Goal: Task Accomplishment & Management: Complete application form

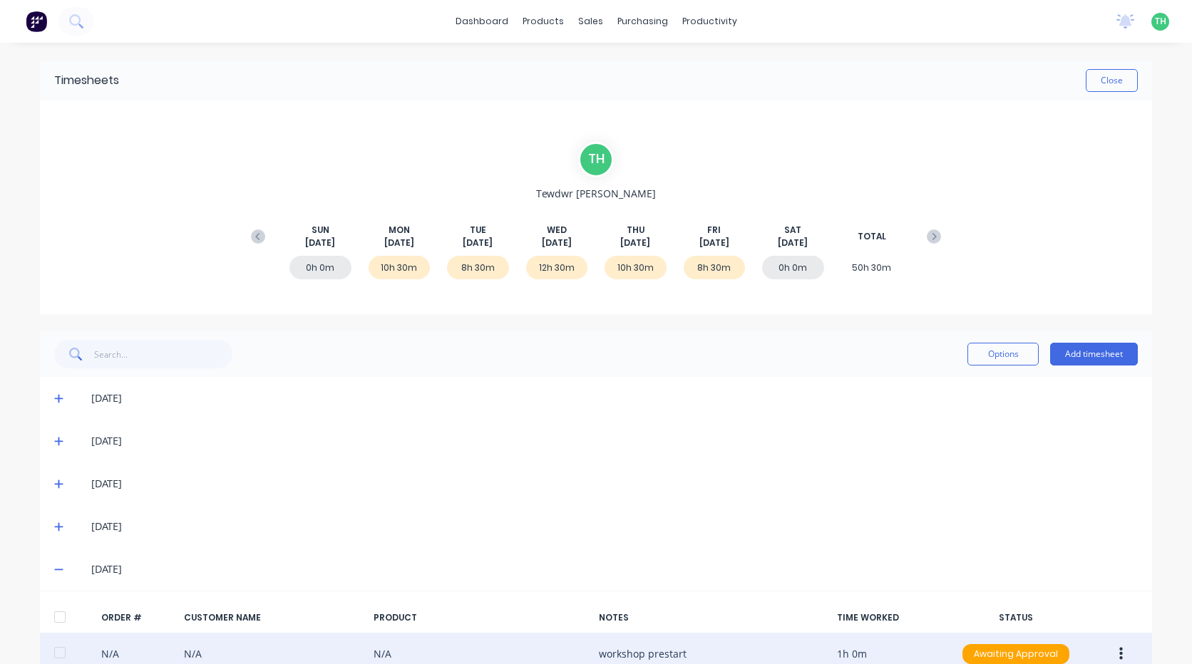
scroll to position [71, 0]
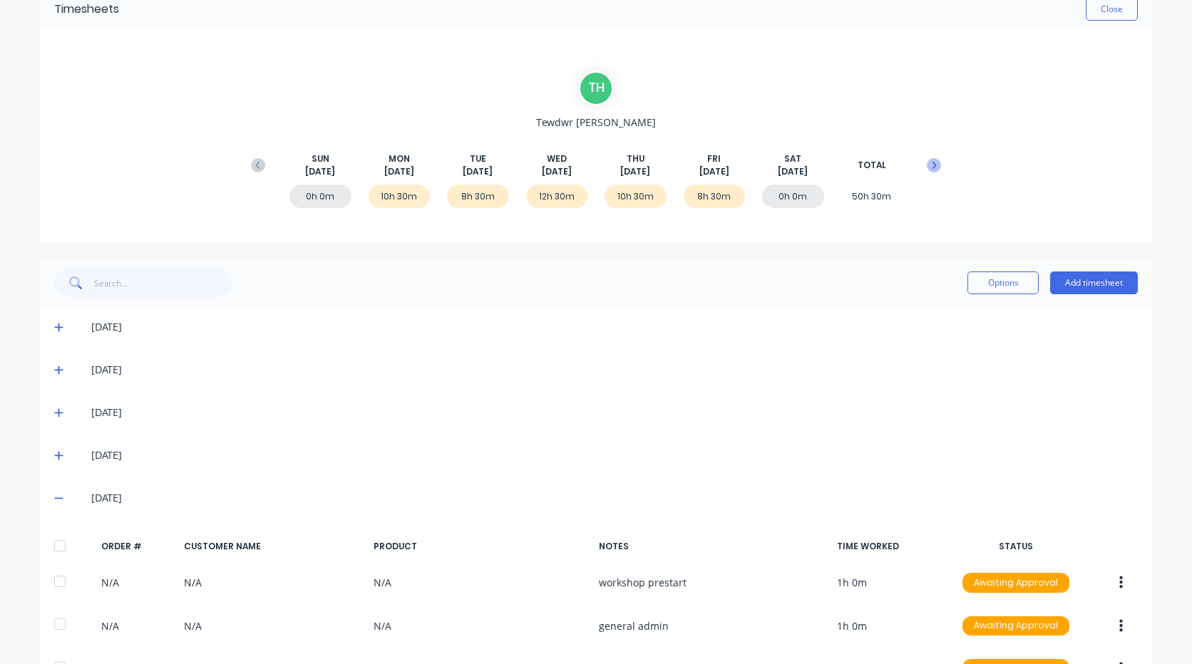
click at [933, 173] on button at bounding box center [934, 166] width 29 height 26
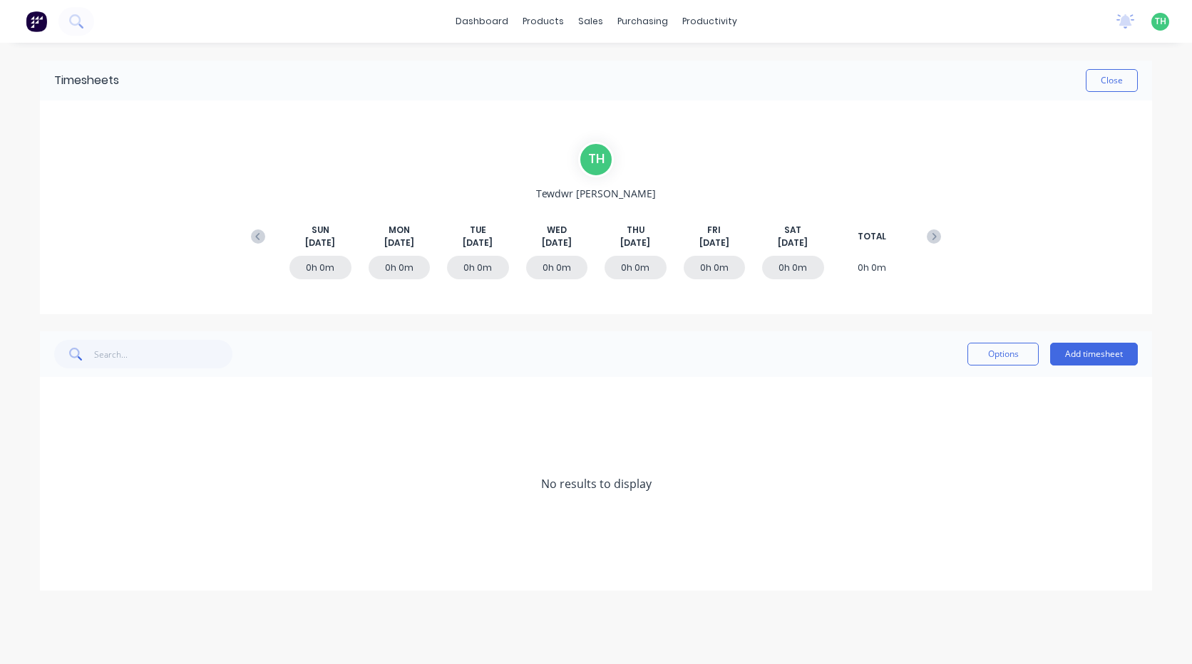
scroll to position [0, 0]
click at [1084, 356] on button "Add timesheet" at bounding box center [1094, 354] width 88 height 23
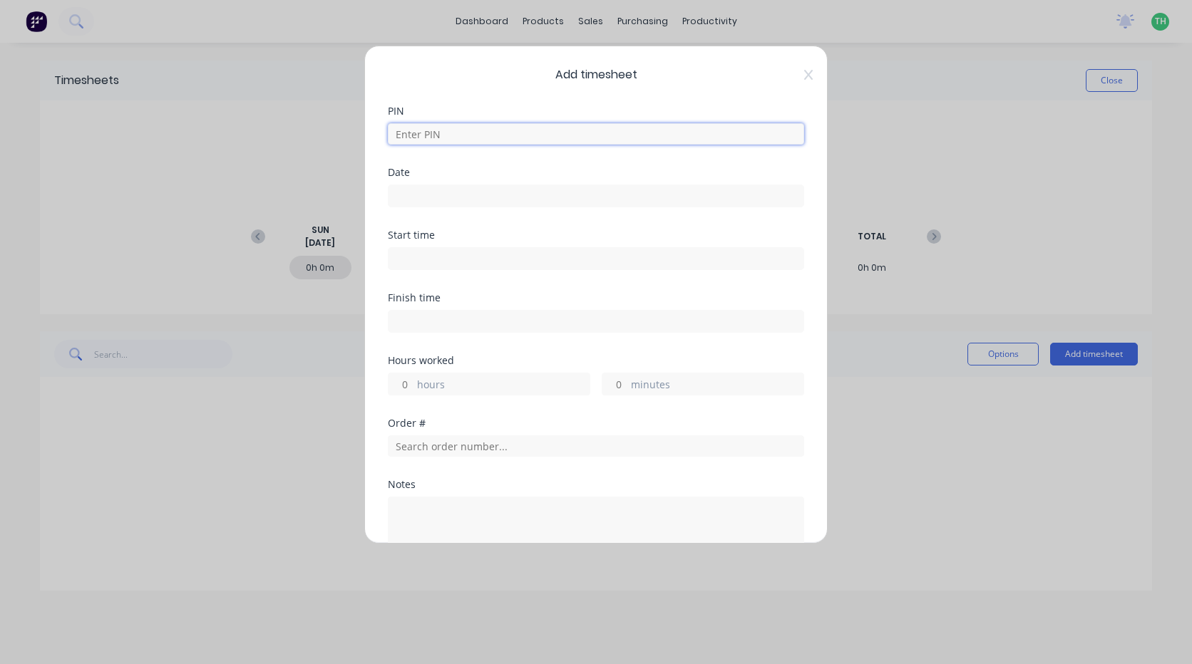
click at [443, 144] on input at bounding box center [596, 133] width 416 height 21
type input "2711"
click at [456, 200] on input at bounding box center [596, 195] width 415 height 21
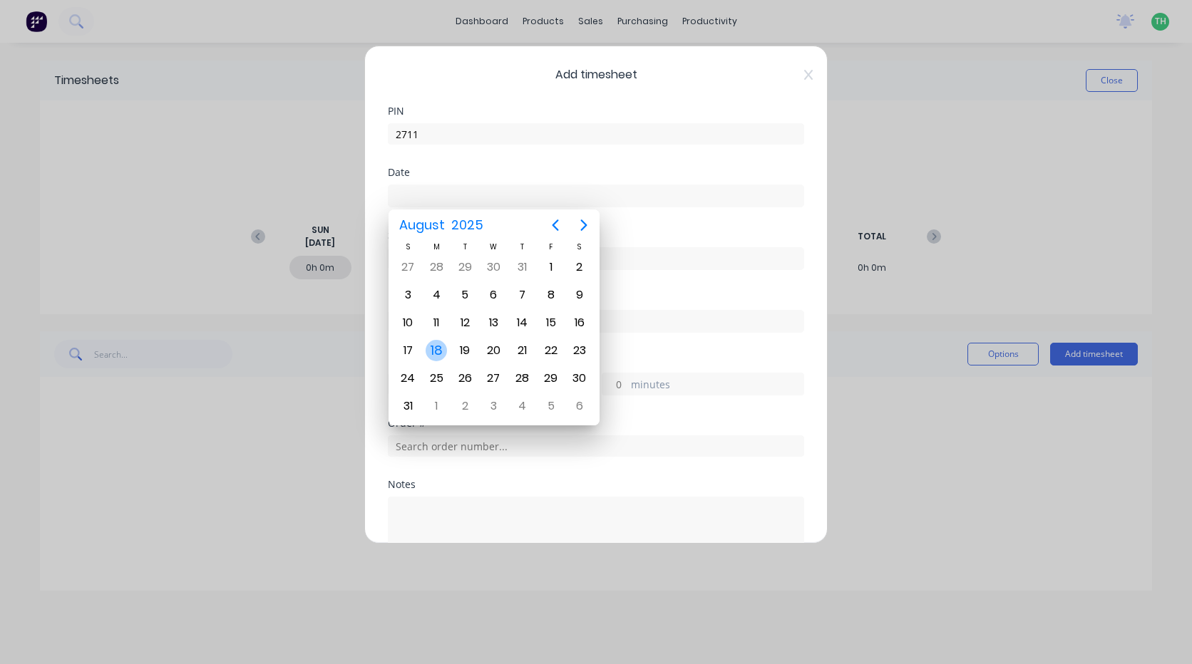
click at [446, 342] on div "18" at bounding box center [436, 350] width 29 height 27
type input "[DATE]"
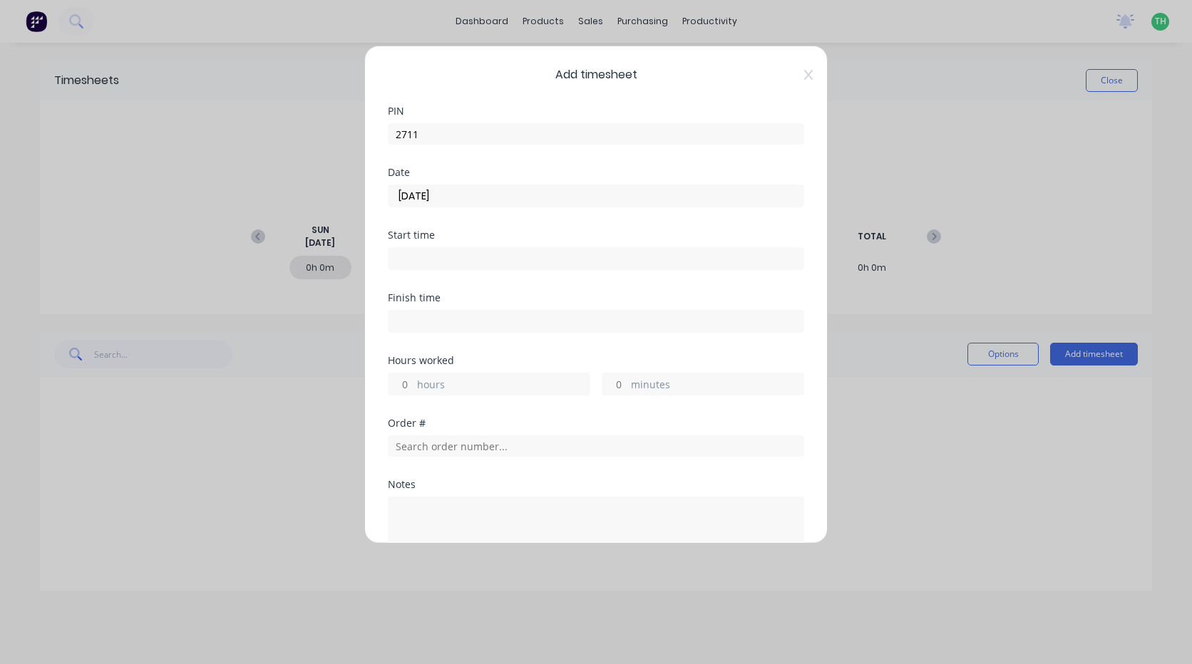
click at [460, 258] on input at bounding box center [596, 258] width 415 height 21
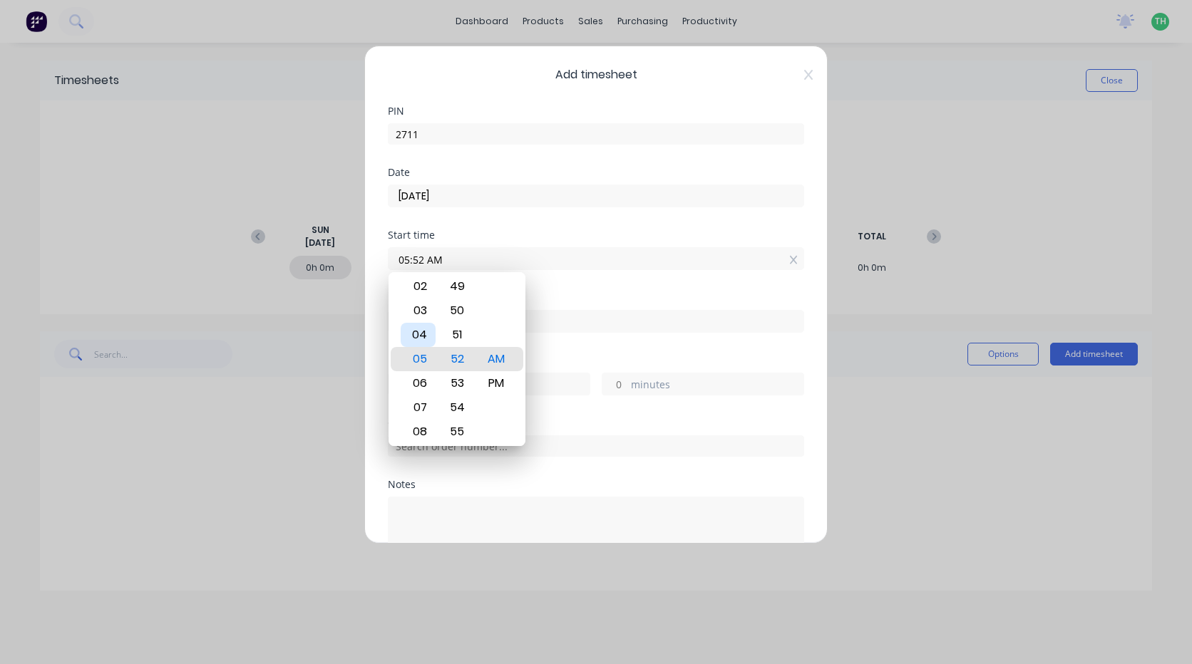
click at [416, 334] on div "04" at bounding box center [418, 335] width 35 height 24
type input "04:00 AM"
click at [602, 342] on div "Finish time" at bounding box center [596, 324] width 416 height 63
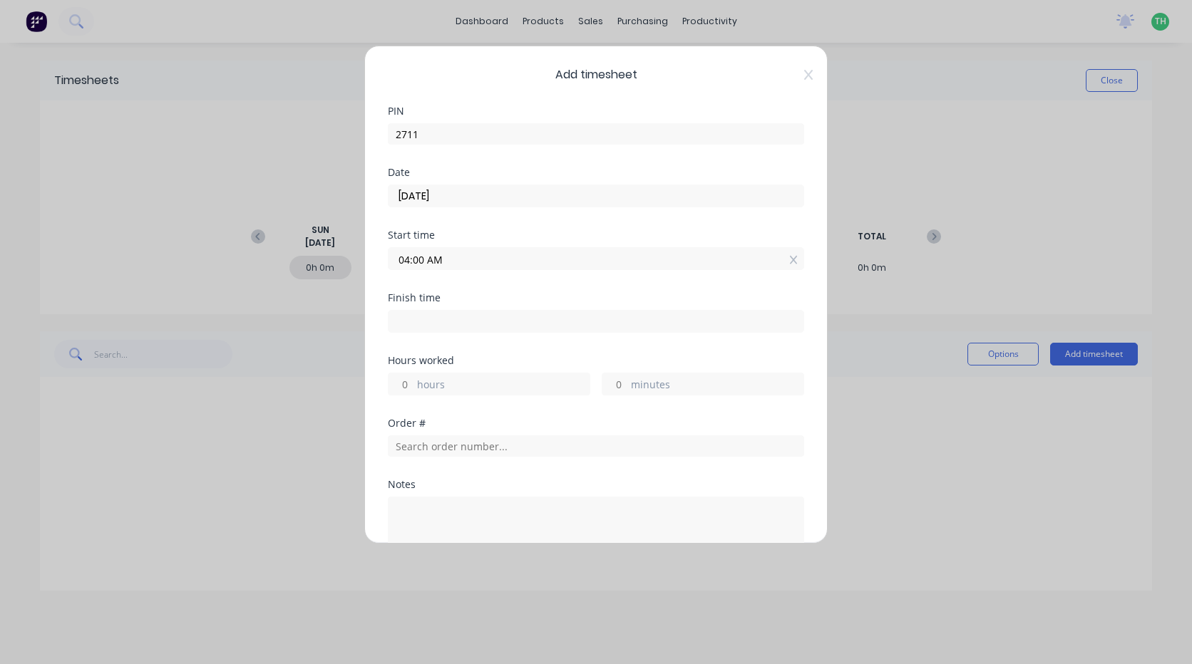
click at [442, 308] on div at bounding box center [596, 320] width 416 height 26
click at [446, 320] on input at bounding box center [596, 321] width 415 height 21
type input "05:52 AM"
type input "1"
type input "52"
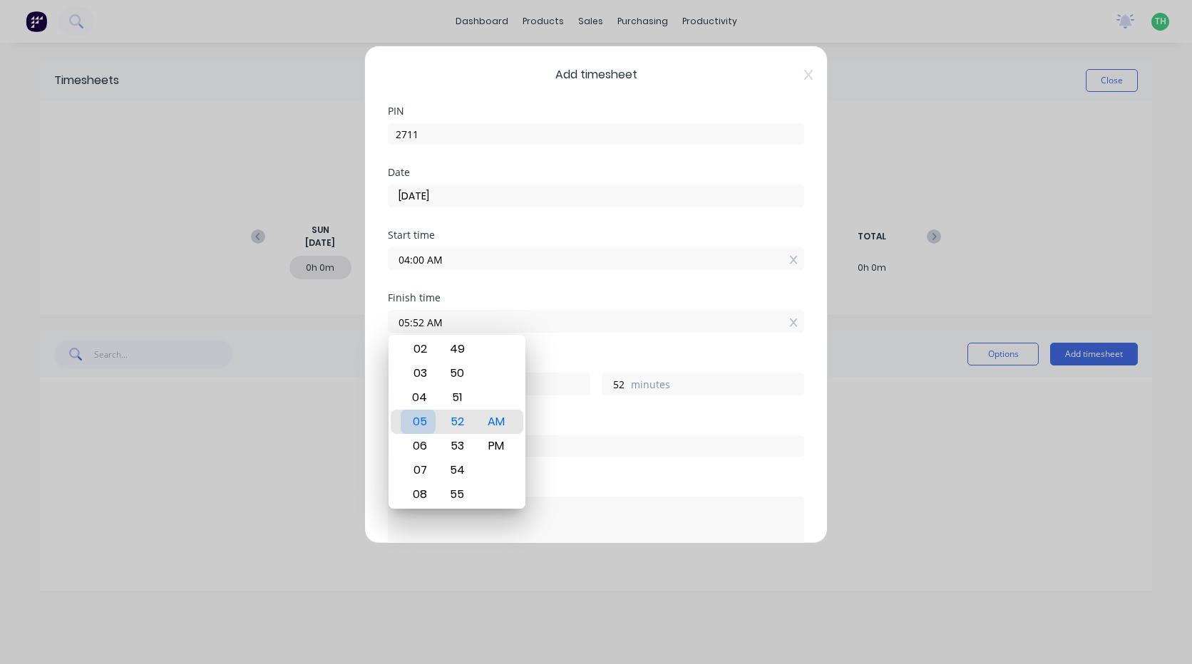
click at [418, 419] on div "05" at bounding box center [418, 422] width 35 height 24
type input "05:49 AM"
type input "49"
type input "05:45 AM"
type input "45"
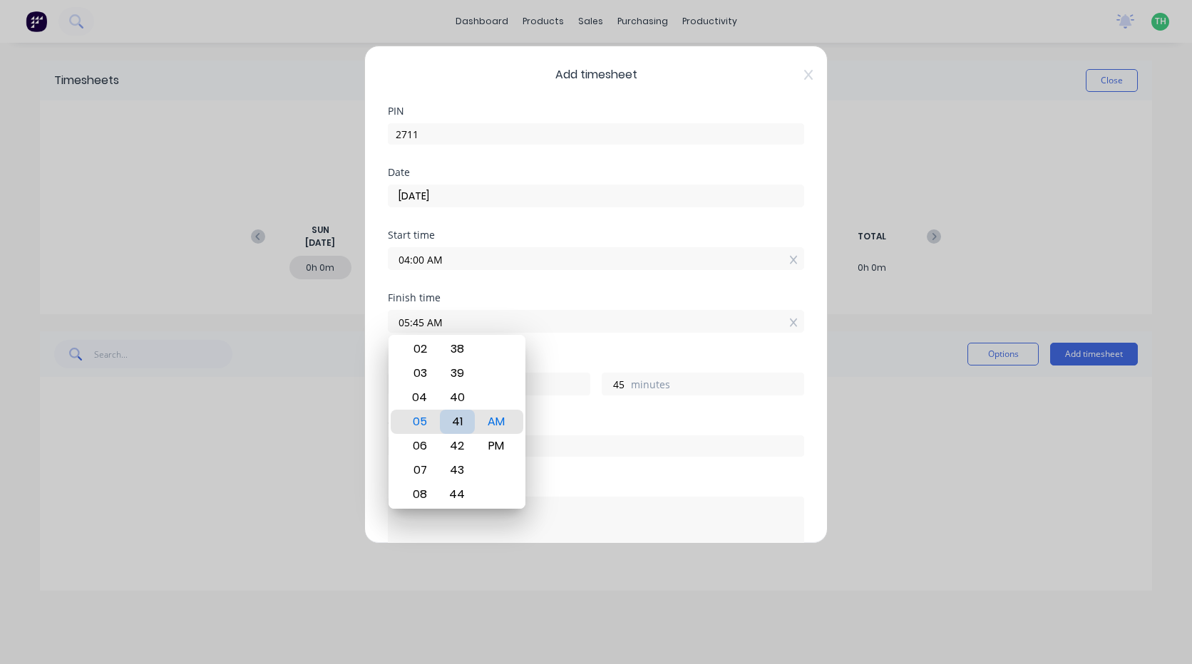
type input "05:41 AM"
type input "41"
type input "05:37 AM"
type input "37"
type input "05:34 AM"
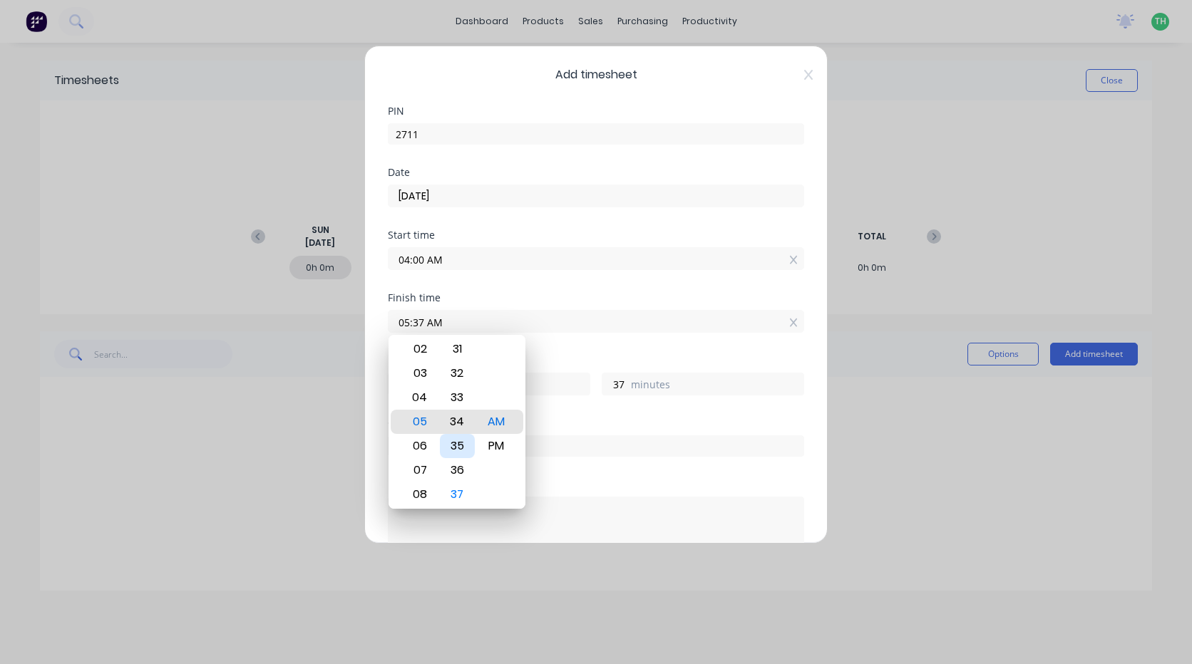
type input "34"
type input "05:30 AM"
type input "30"
type input "05:26 AM"
type input "26"
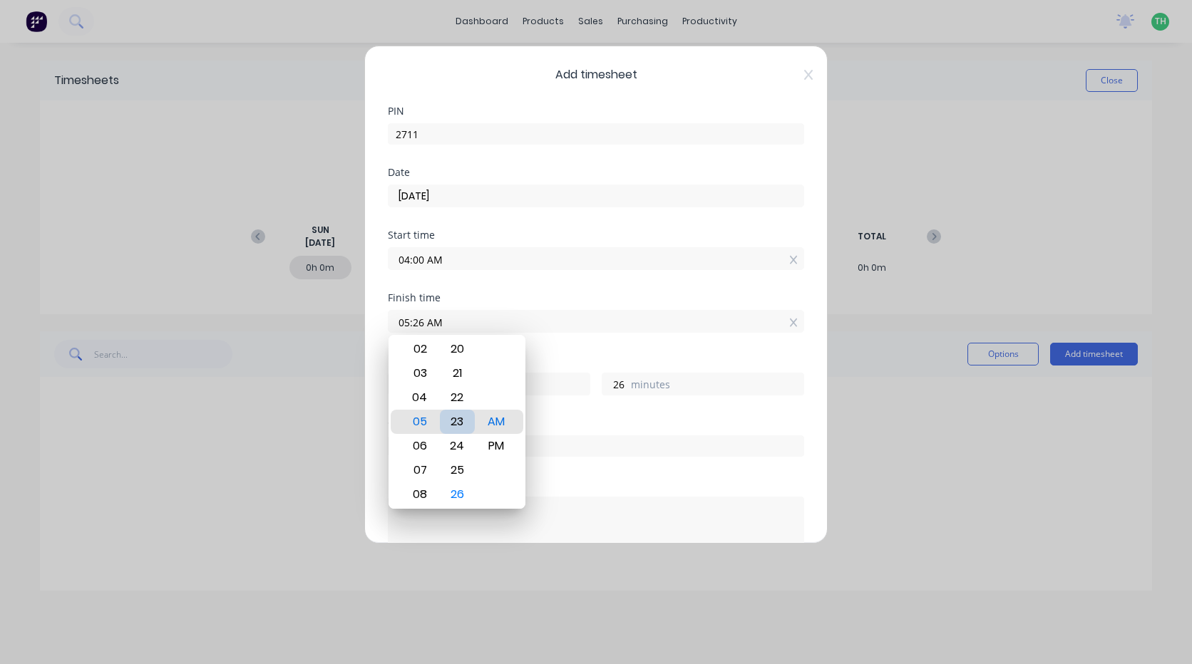
type input "05:23 AM"
type input "23"
type input "05:19 AM"
type input "19"
type input "05:16 AM"
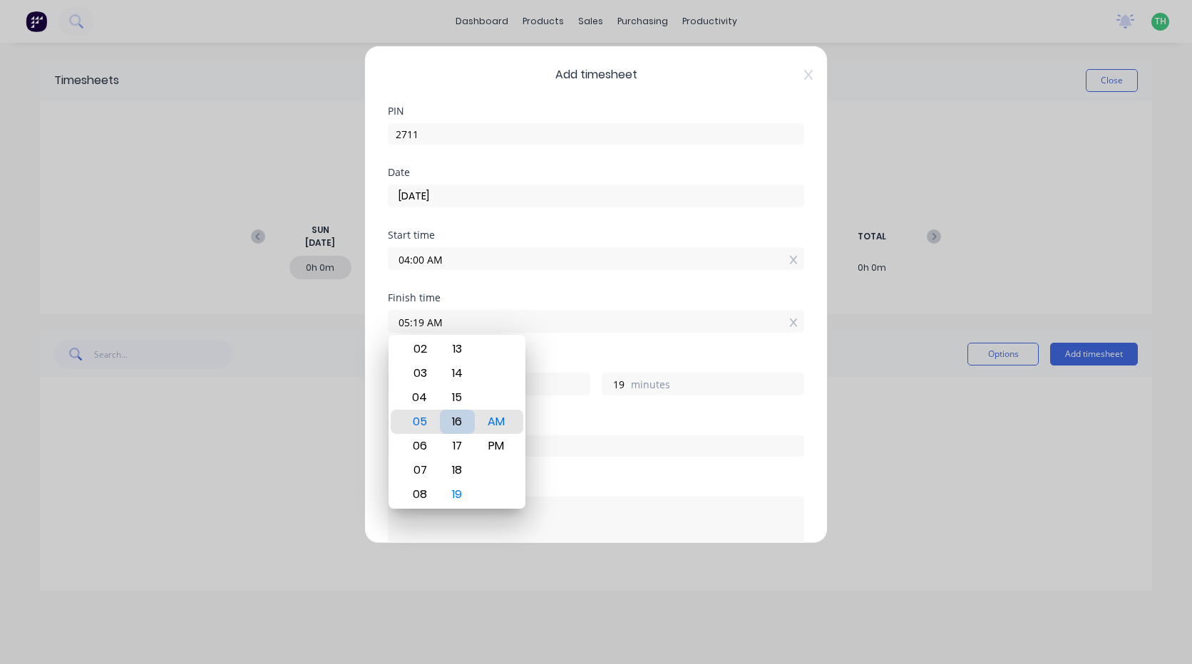
type input "16"
type input "05:14 AM"
type input "14"
type input "05:10 AM"
type input "10"
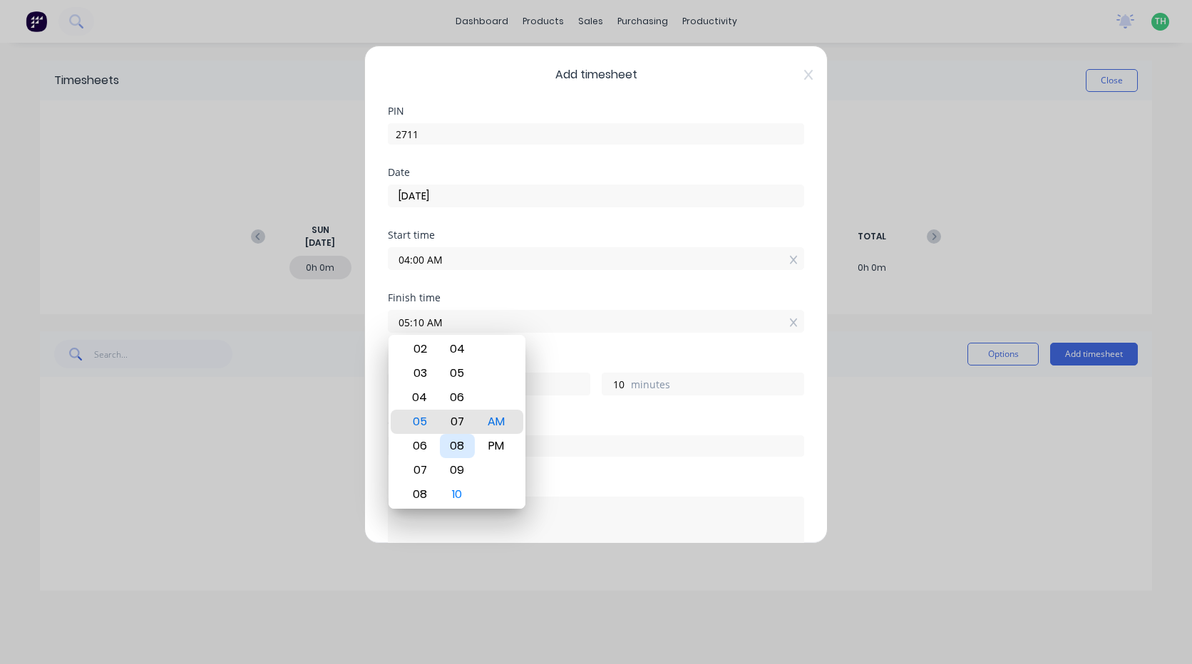
type input "05:06 AM"
type input "6"
type input "05:02 AM"
type input "2"
type input "05:00 AM"
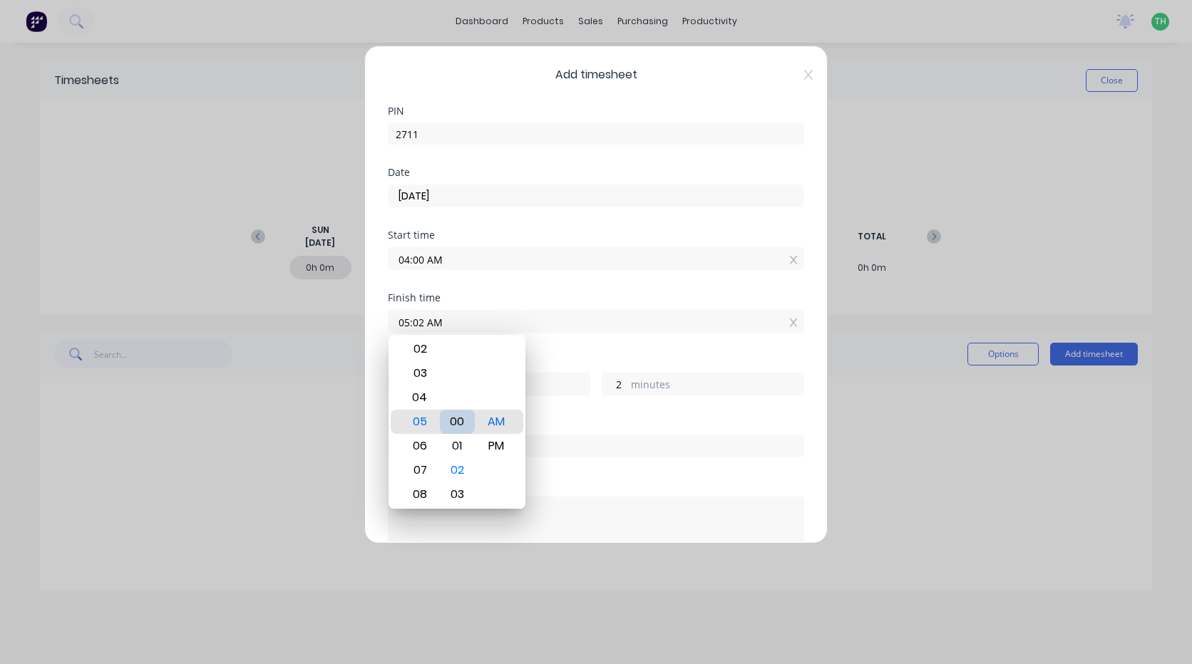
type input "0"
click at [583, 345] on div "Finish time 05:00 AM" at bounding box center [596, 324] width 416 height 63
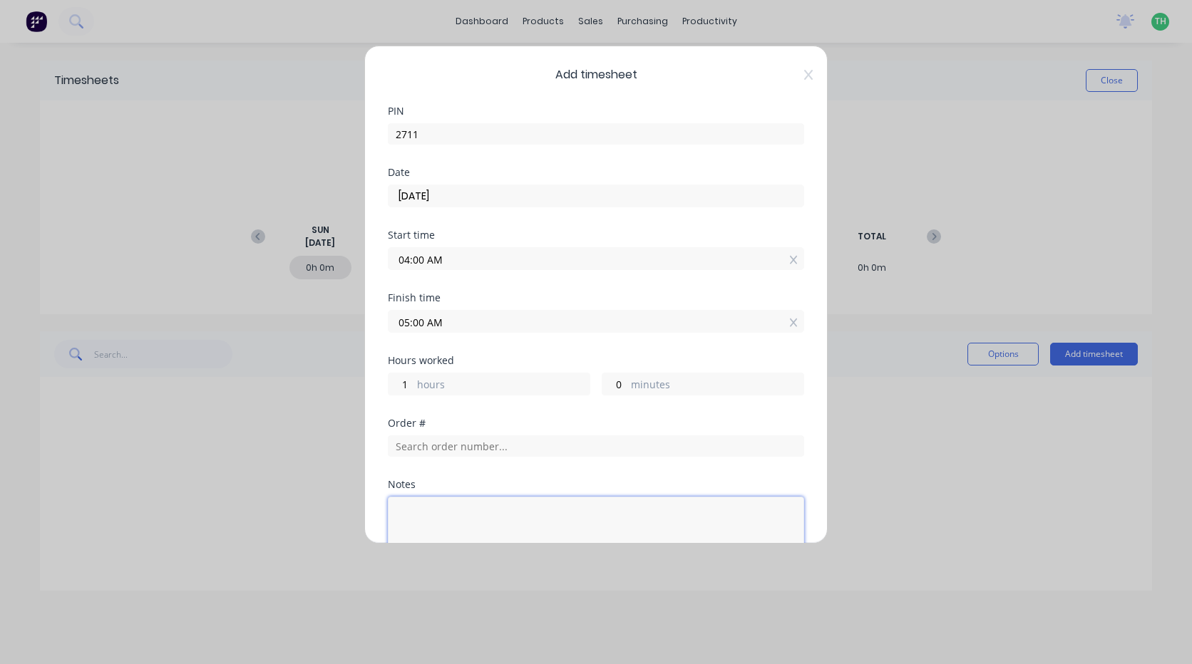
click at [454, 502] on textarea at bounding box center [596, 535] width 416 height 76
type textarea "workshop prestarts"
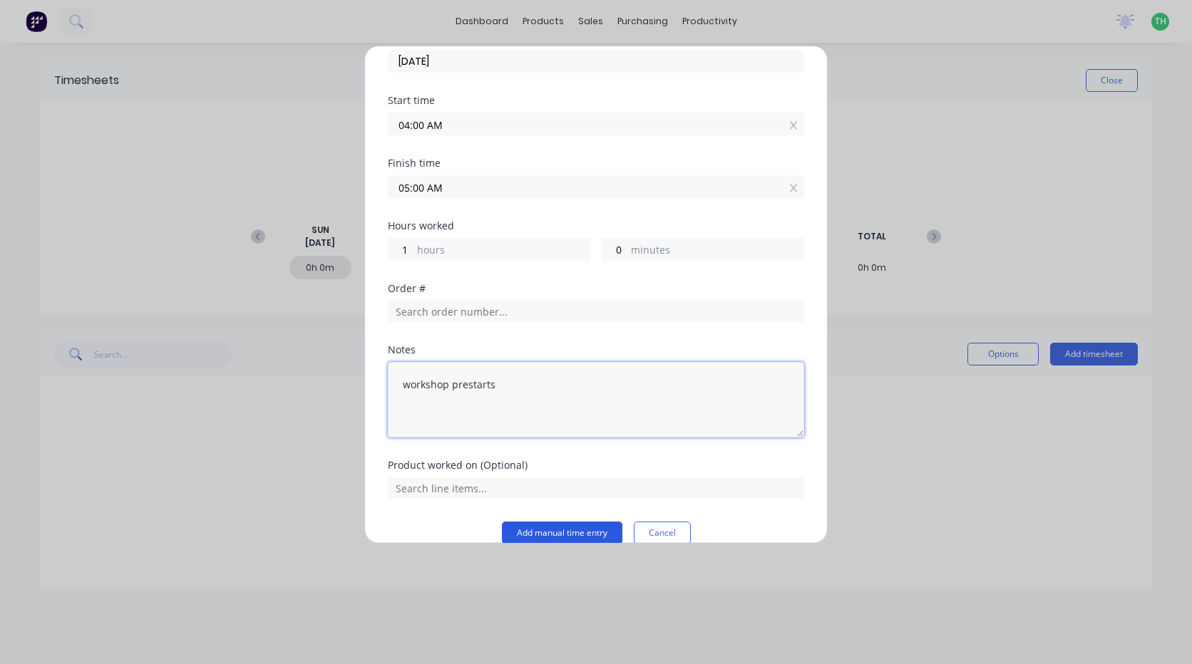
scroll to position [143, 0]
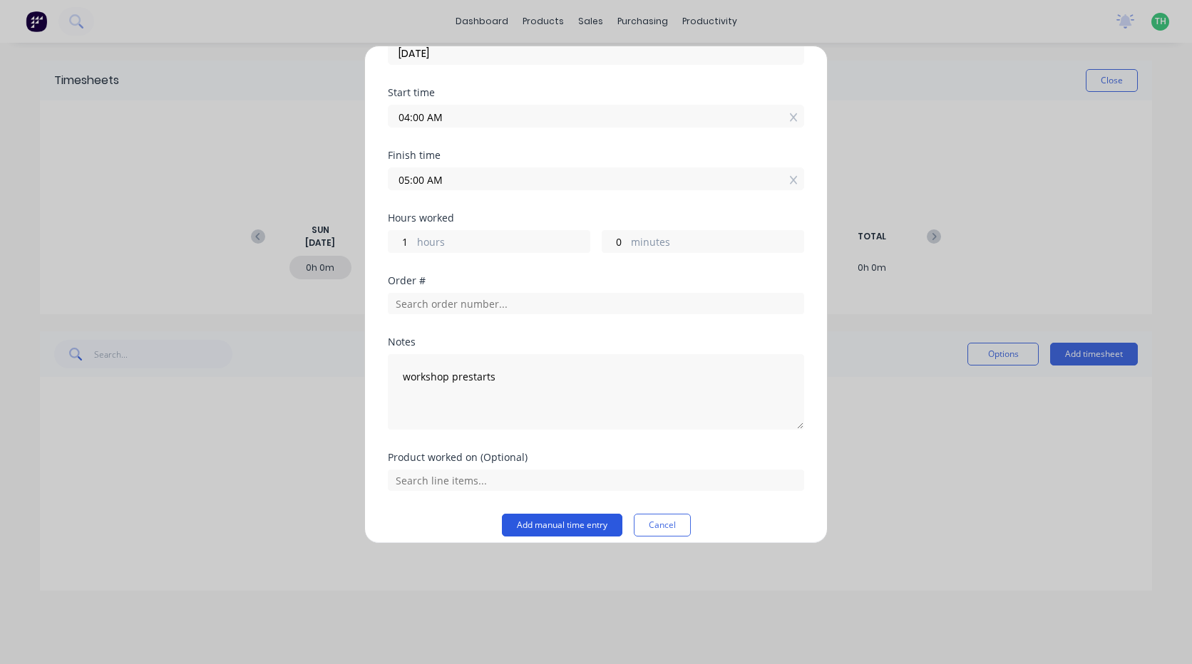
click at [553, 520] on button "Add manual time entry" at bounding box center [562, 525] width 120 height 23
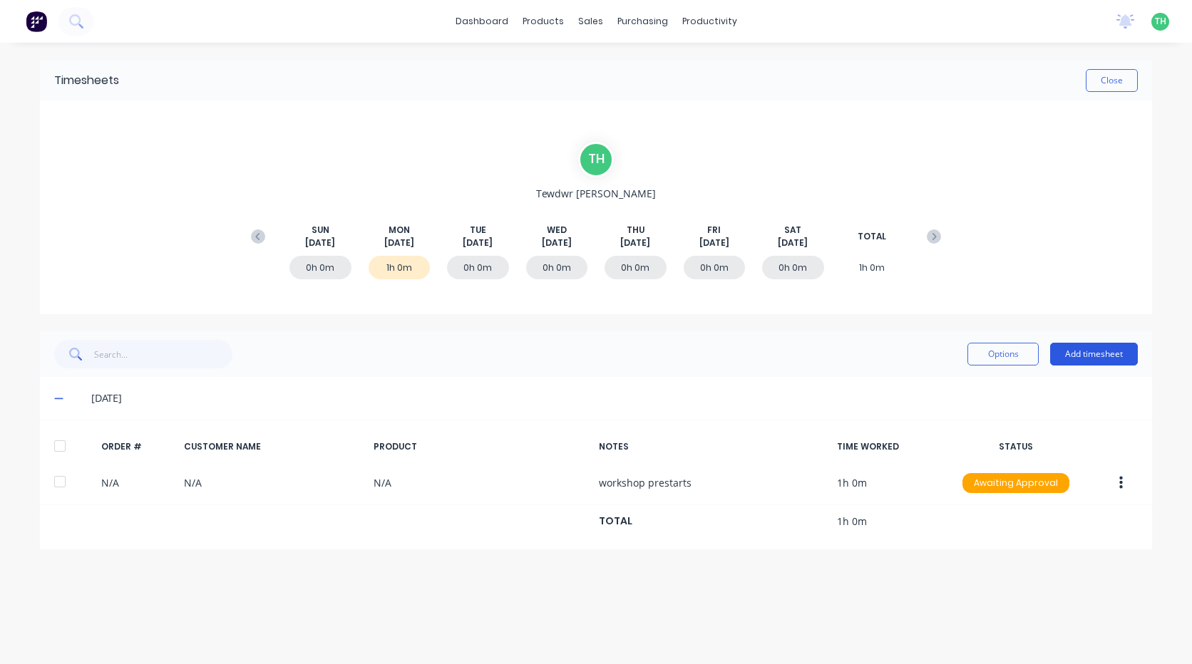
click at [1118, 356] on button "Add timesheet" at bounding box center [1094, 354] width 88 height 23
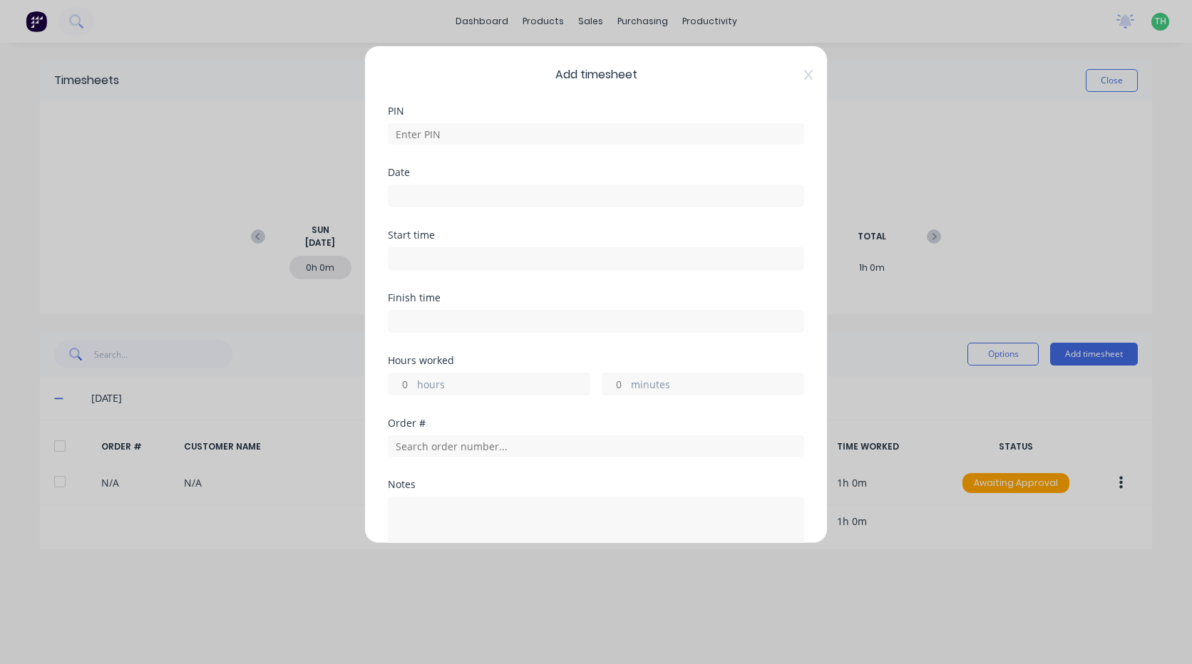
click at [452, 123] on div at bounding box center [596, 132] width 416 height 25
click at [448, 138] on input at bounding box center [596, 133] width 416 height 21
type input "2711"
click at [424, 191] on input at bounding box center [596, 195] width 415 height 21
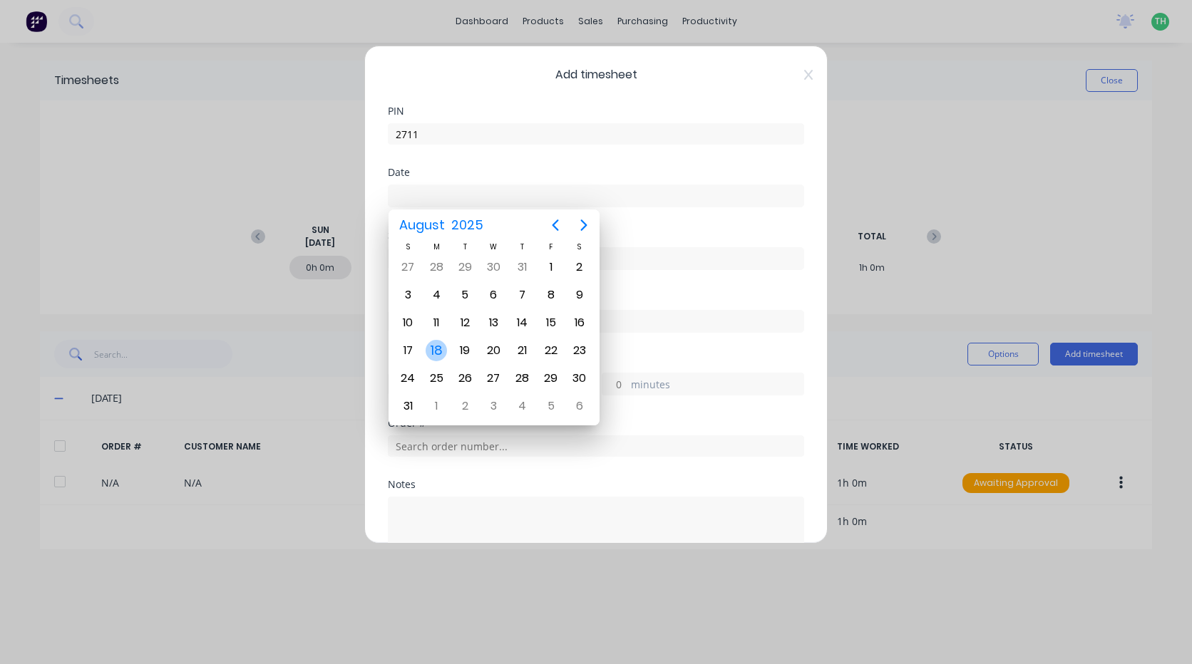
click at [438, 344] on div "18" at bounding box center [436, 350] width 21 height 21
type input "[DATE]"
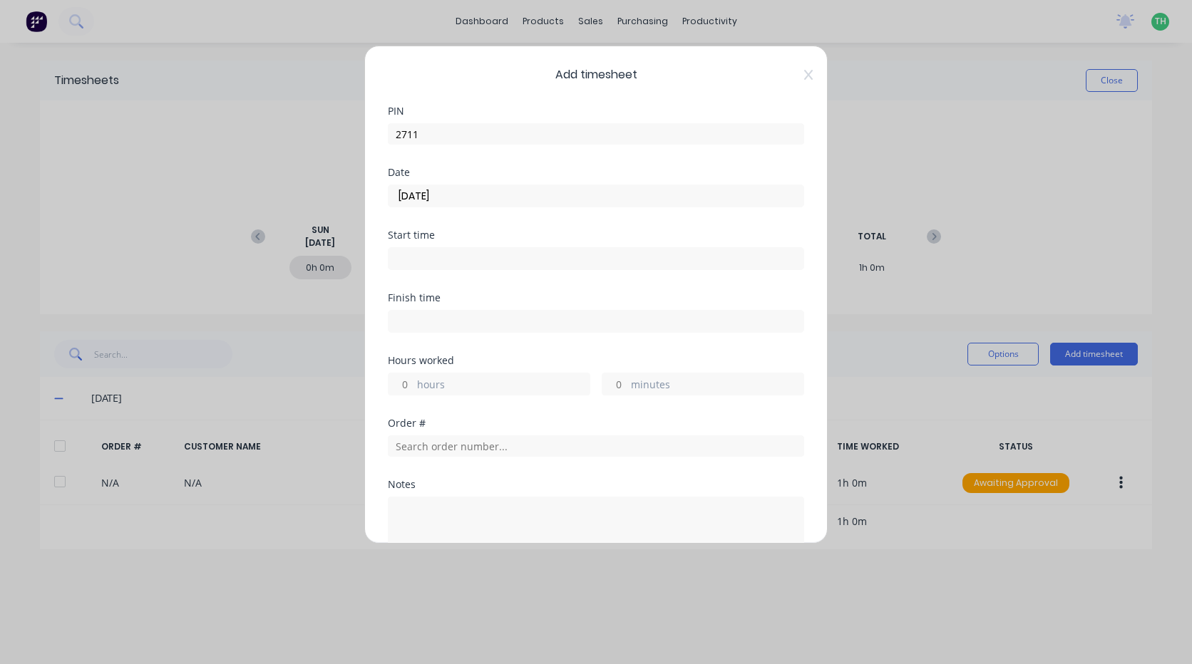
click at [421, 253] on input at bounding box center [596, 258] width 415 height 21
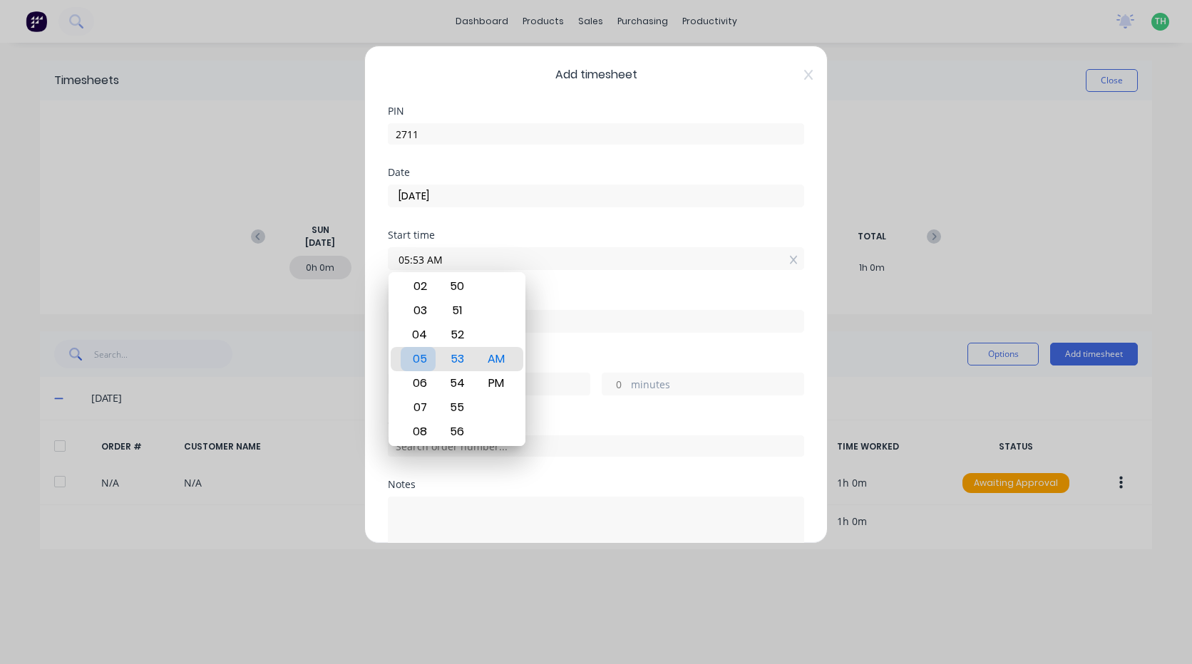
click at [426, 359] on div "05" at bounding box center [418, 359] width 35 height 24
type input "05:00 AM"
click at [630, 338] on div "Finish time" at bounding box center [596, 324] width 416 height 63
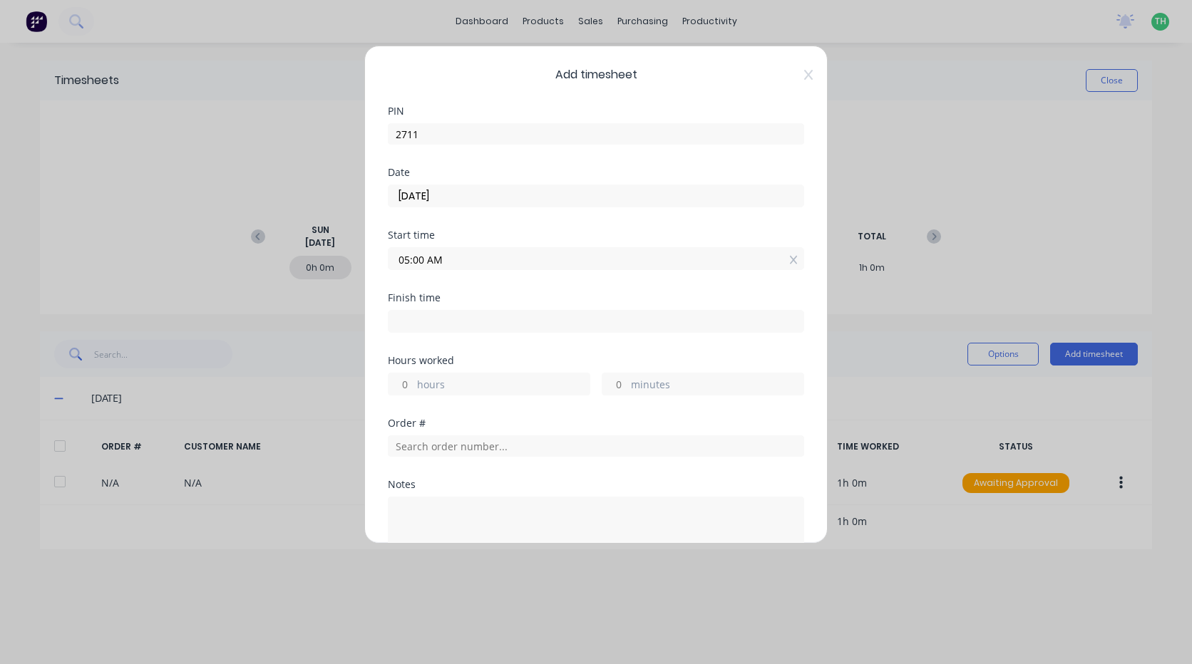
click at [449, 324] on input at bounding box center [596, 321] width 415 height 21
type input "05:53 AM"
type input "0"
type input "53"
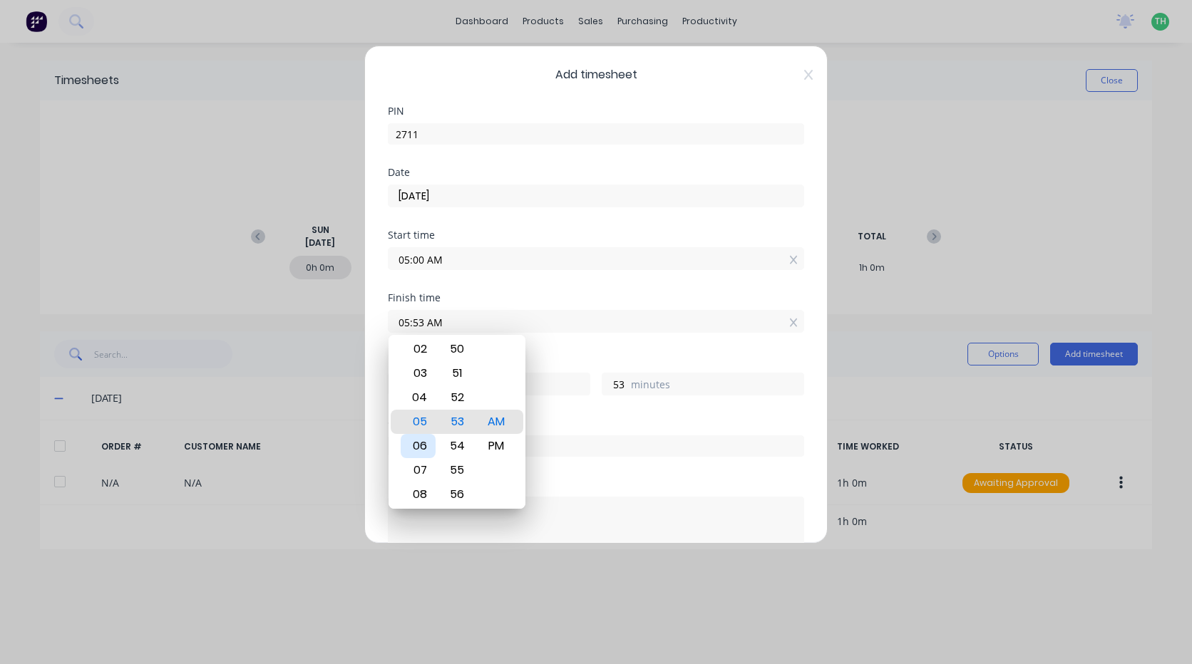
click at [427, 443] on div "06" at bounding box center [418, 446] width 35 height 24
type input "06:53 AM"
type input "1"
type input "06:49 AM"
type input "49"
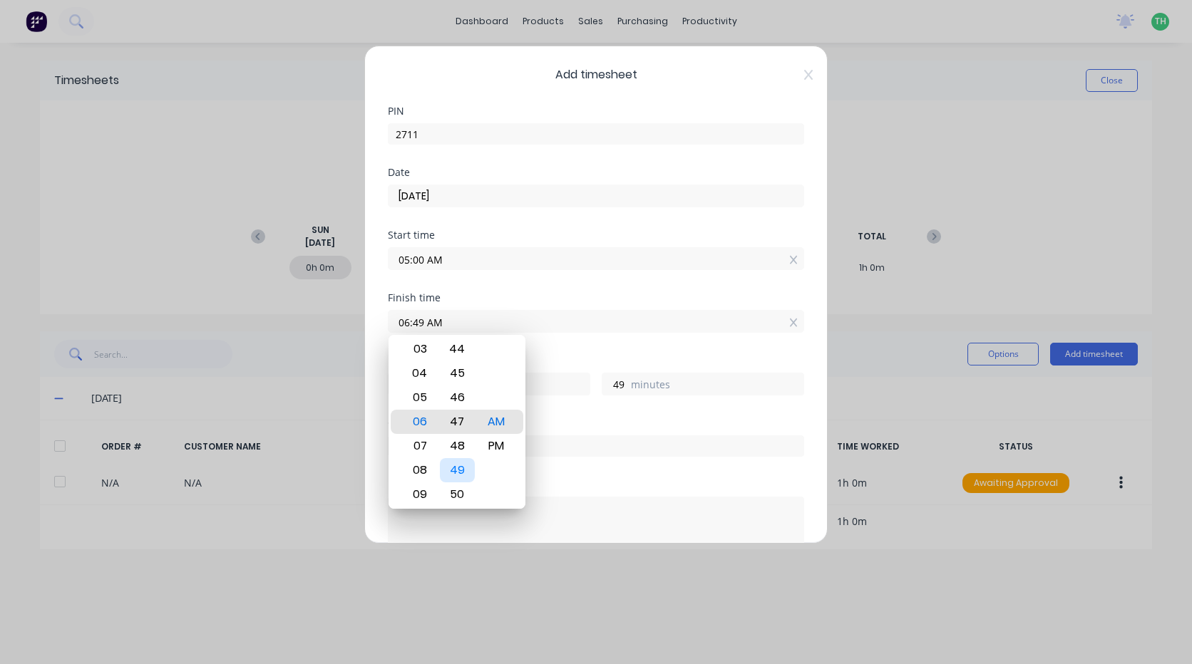
type input "06:46 AM"
type input "46"
type input "06:42 AM"
type input "42"
type input "06:34 AM"
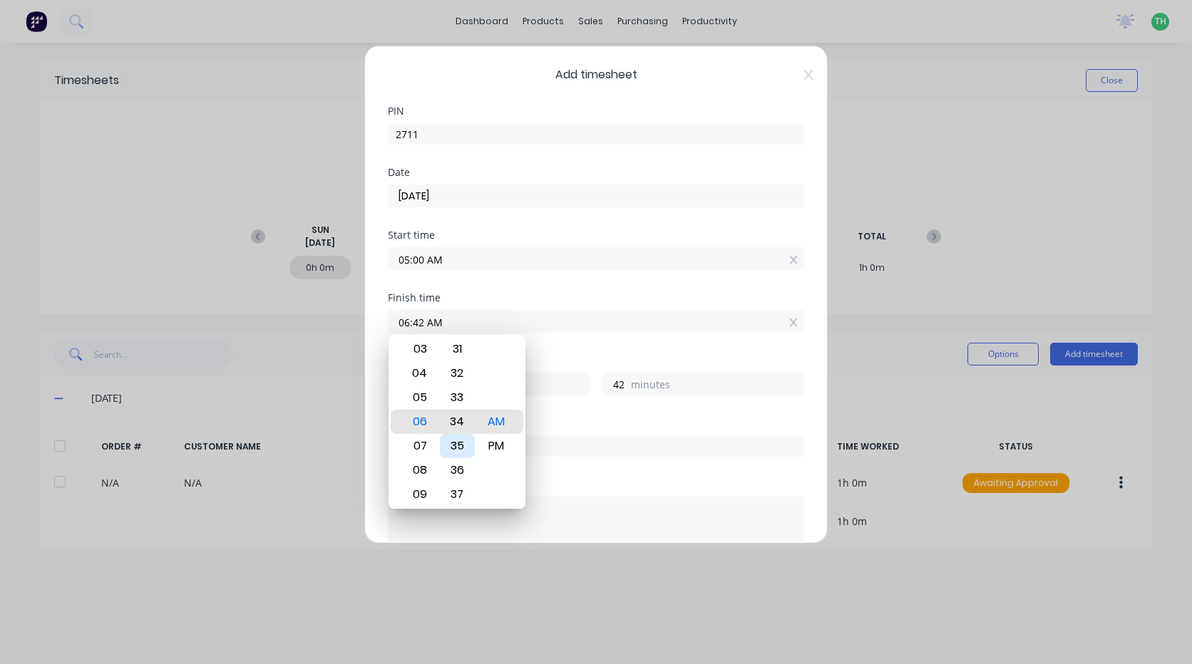
type input "34"
type input "06:02 AM"
type input "2"
type input "06:00 AM"
type input "0"
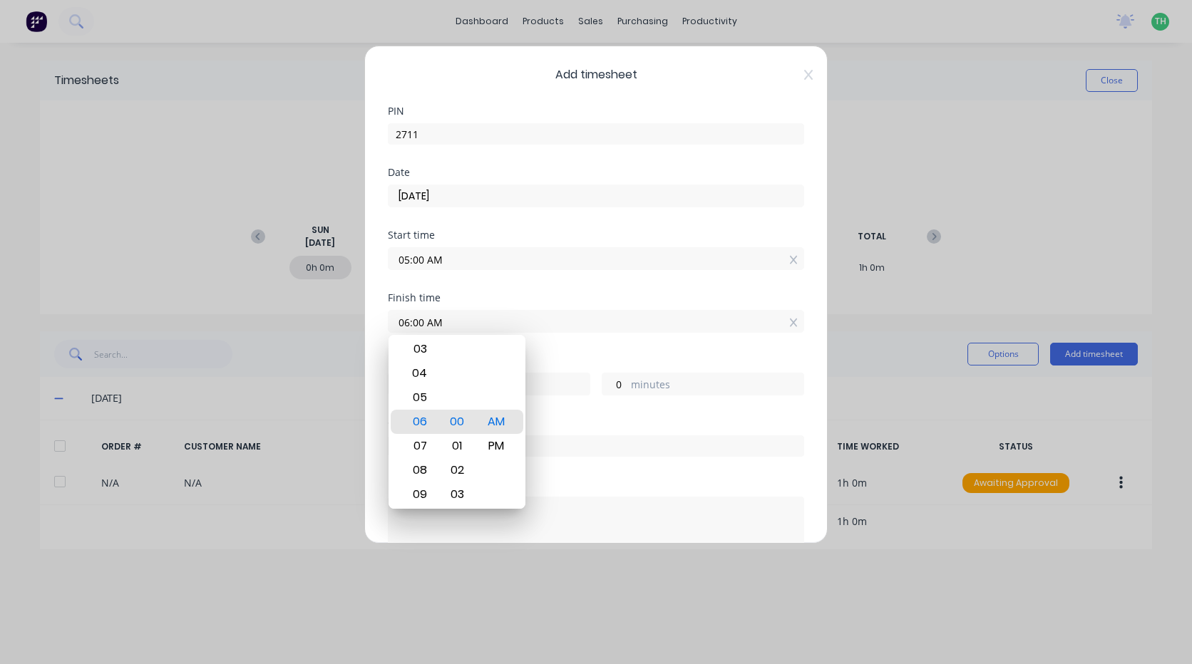
click at [613, 300] on div "Finish time" at bounding box center [596, 298] width 416 height 10
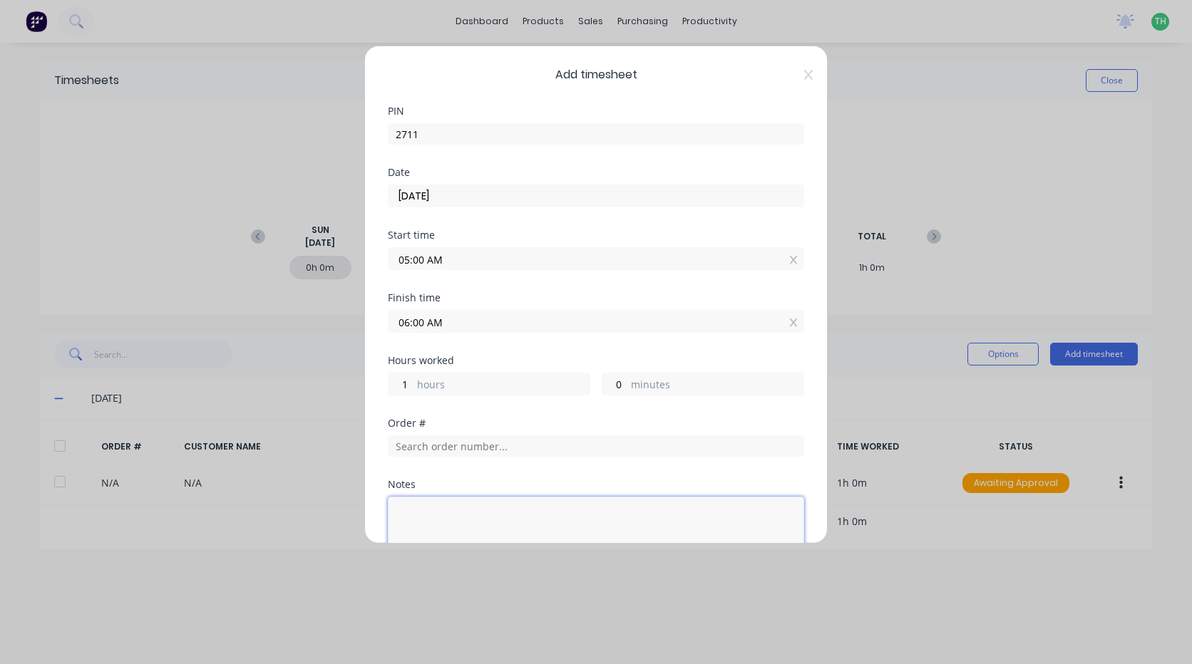
click at [419, 525] on textarea at bounding box center [596, 535] width 416 height 76
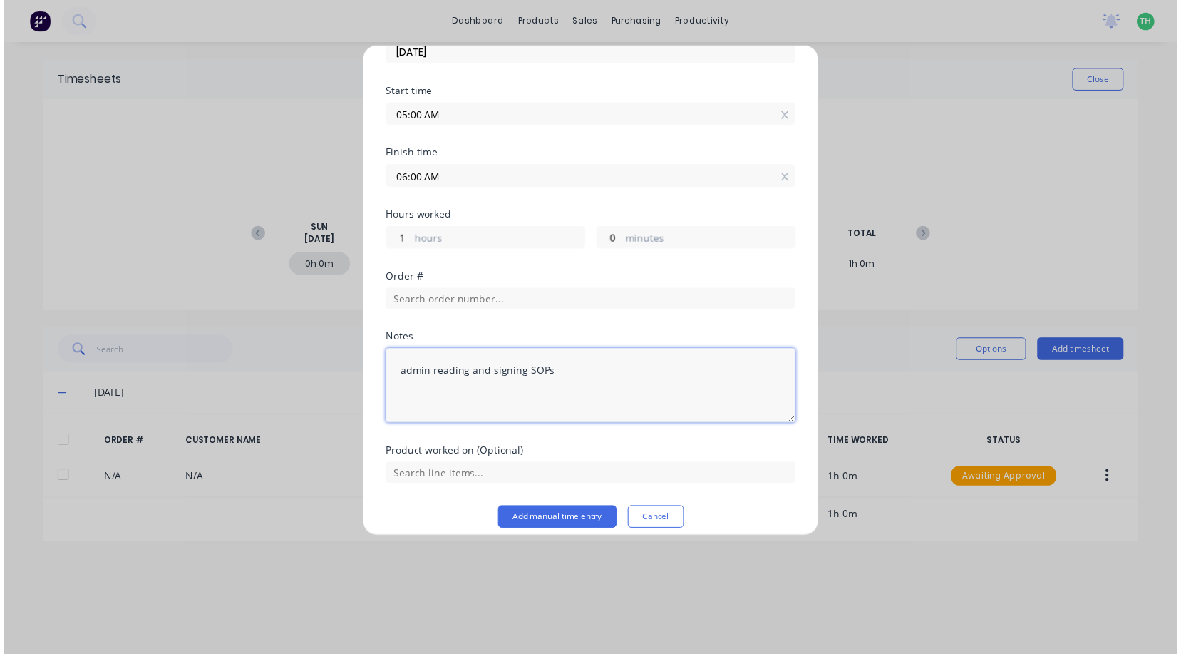
scroll to position [156, 0]
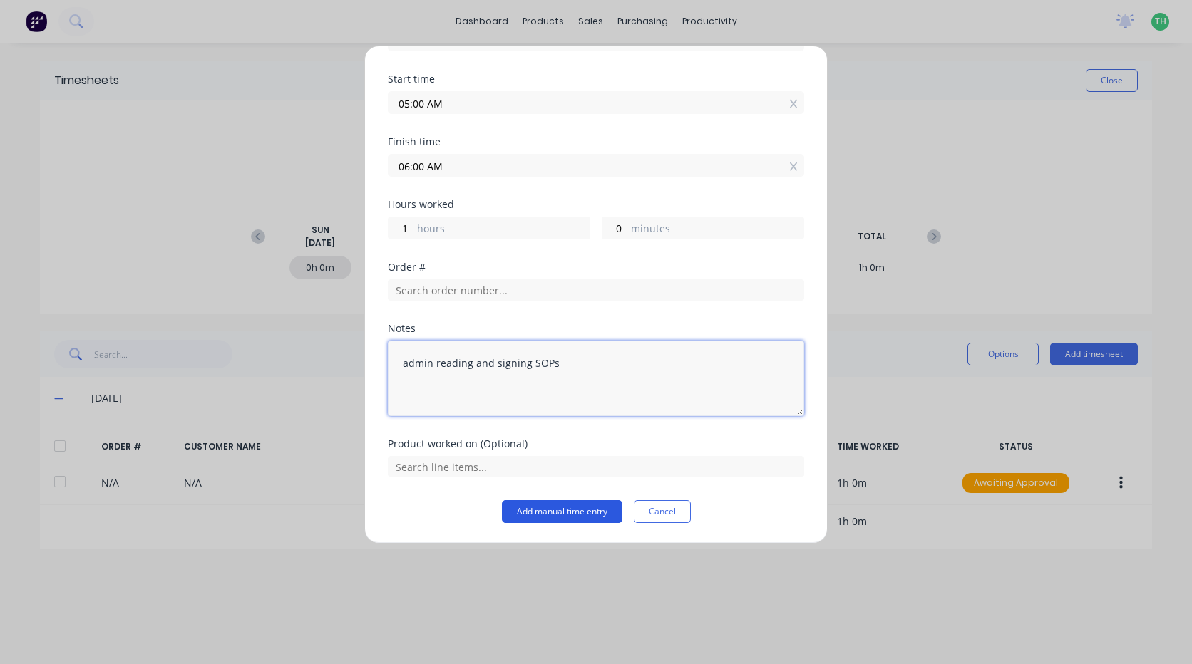
type textarea "admin reading and signing SOPs"
click at [553, 508] on button "Add manual time entry" at bounding box center [562, 512] width 120 height 23
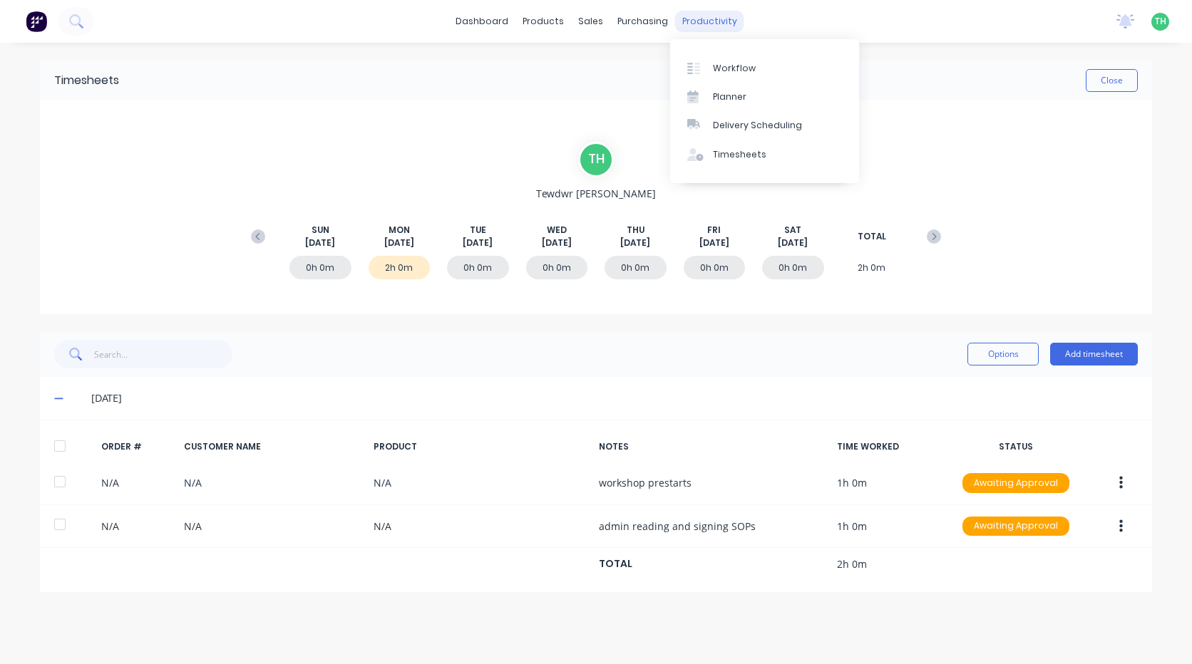
click at [697, 28] on div "productivity" at bounding box center [709, 21] width 69 height 21
click at [720, 66] on div "Workflow" at bounding box center [734, 68] width 43 height 13
